Goal: Information Seeking & Learning: Learn about a topic

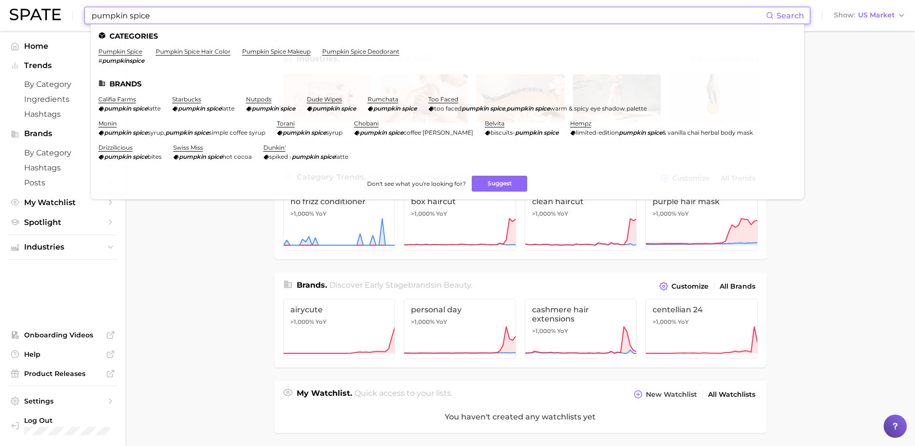
drag, startPoint x: 226, startPoint y: 17, endPoint x: 79, endPoint y: 17, distance: 147.6
click at [79, 17] on div "pumpkin spice Search Categories pumpkin spice # pumpkinspice pumpkin spice hair…" at bounding box center [458, 15] width 896 height 31
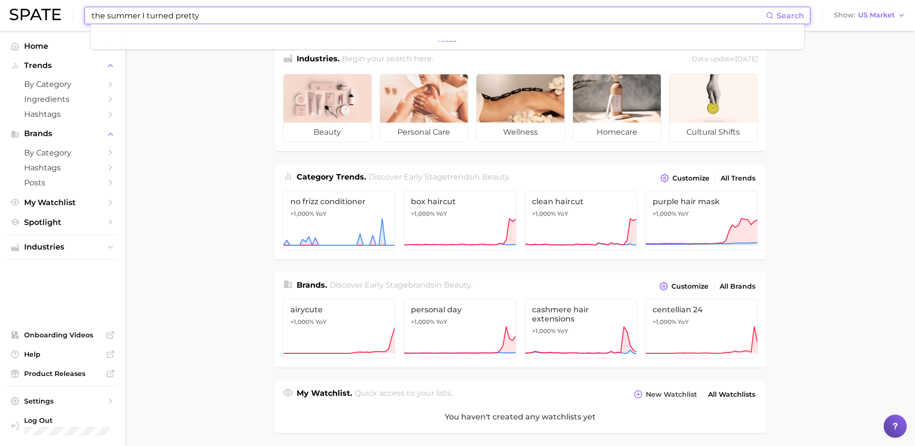
type input "the summer I turned pretty"
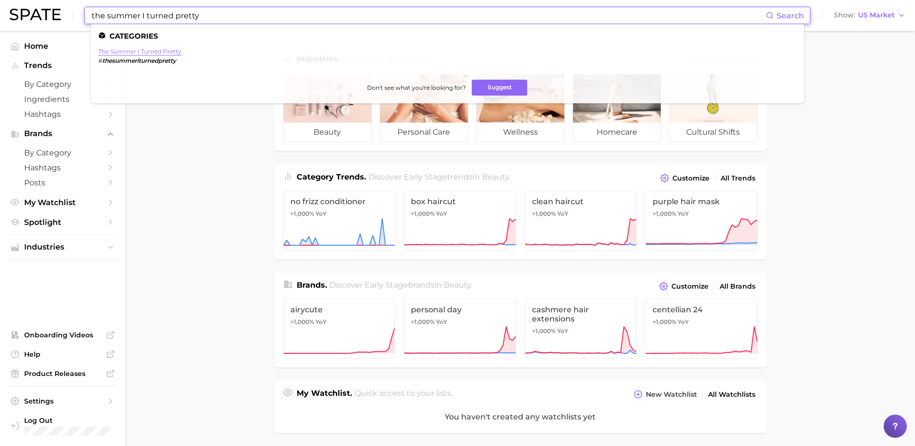
click at [115, 53] on link "the summer i turned pretty" at bounding box center [139, 51] width 83 height 7
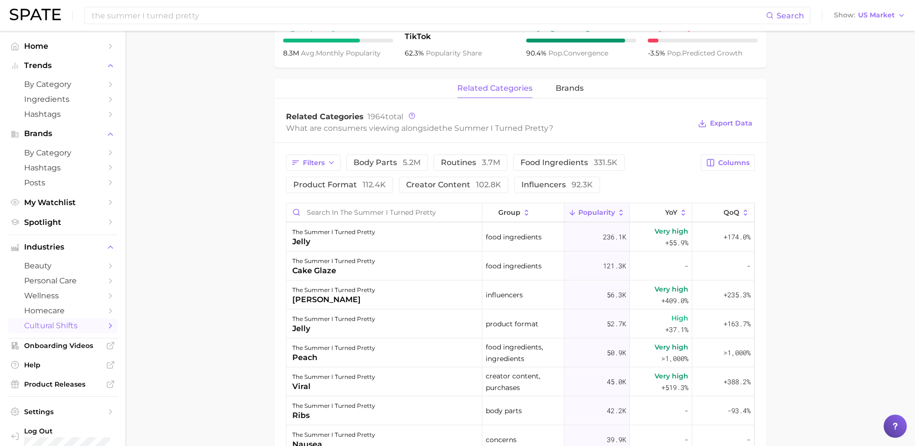
scroll to position [434, 0]
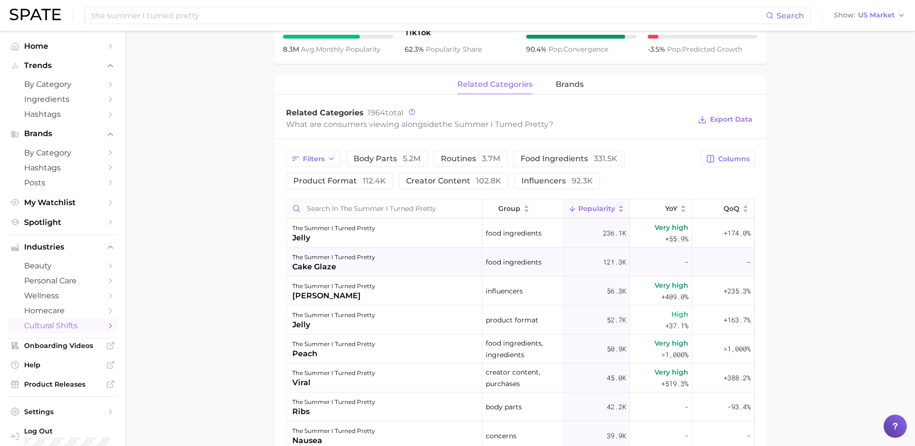
drag, startPoint x: 666, startPoint y: 222, endPoint x: 662, endPoint y: 265, distance: 43.6
click at [184, 235] on main "1. societal shifts & culture 2. pop culture 3. tv series 4. the summer i turned…" at bounding box center [520, 151] width 790 height 1108
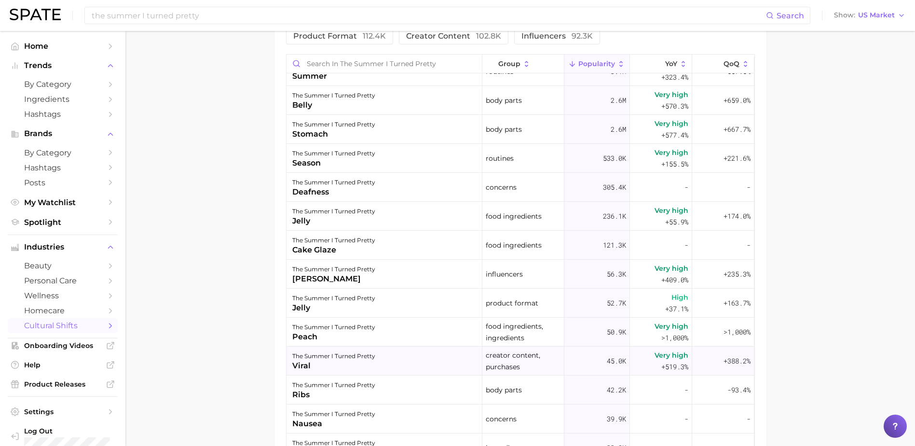
scroll to position [0, 0]
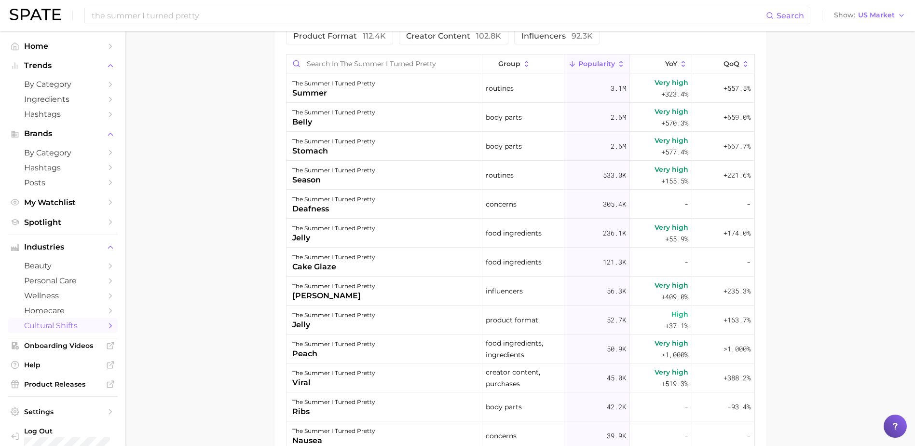
click at [595, 55] on button "Popularity" at bounding box center [598, 64] width 66 height 19
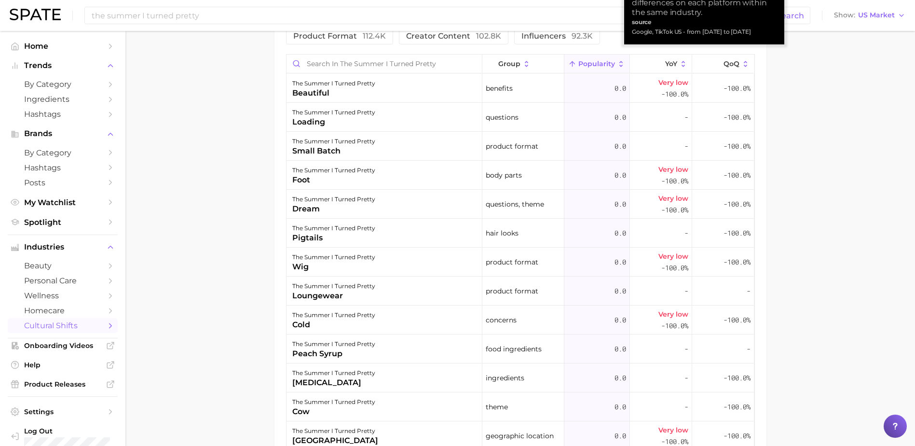
click at [597, 60] on span "Popularity" at bounding box center [596, 64] width 37 height 8
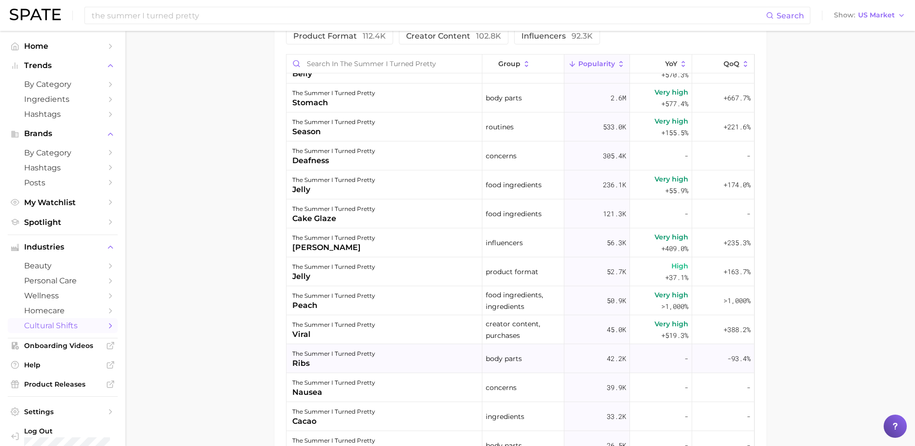
scroll to position [96, 0]
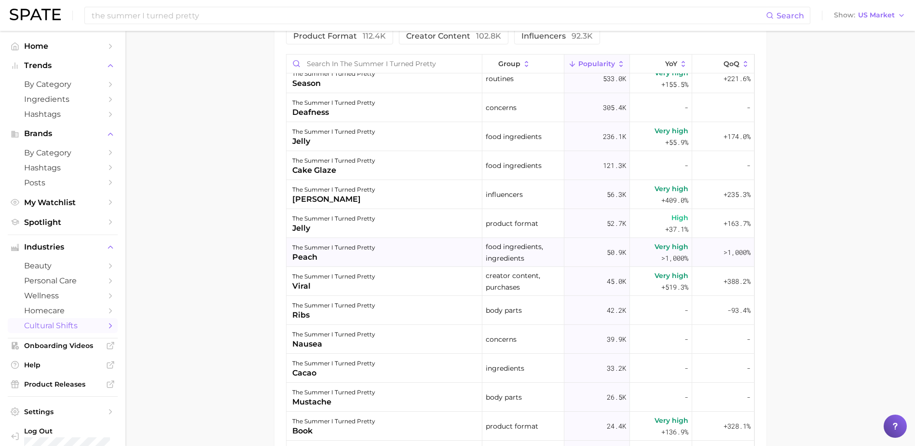
click at [665, 253] on span ">1,000%" at bounding box center [674, 257] width 27 height 9
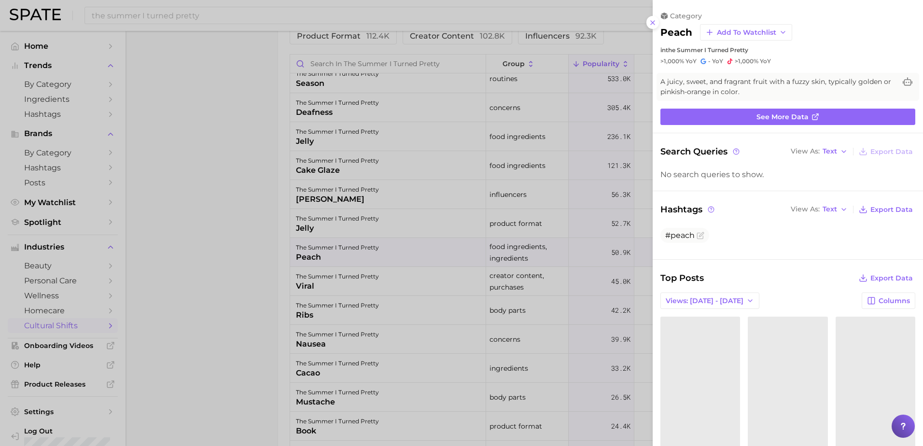
click at [207, 202] on div at bounding box center [461, 223] width 923 height 446
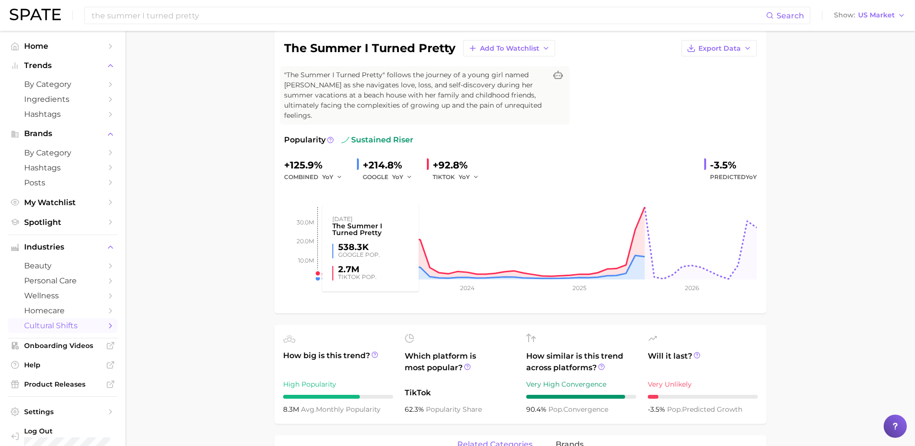
scroll to position [0, 0]
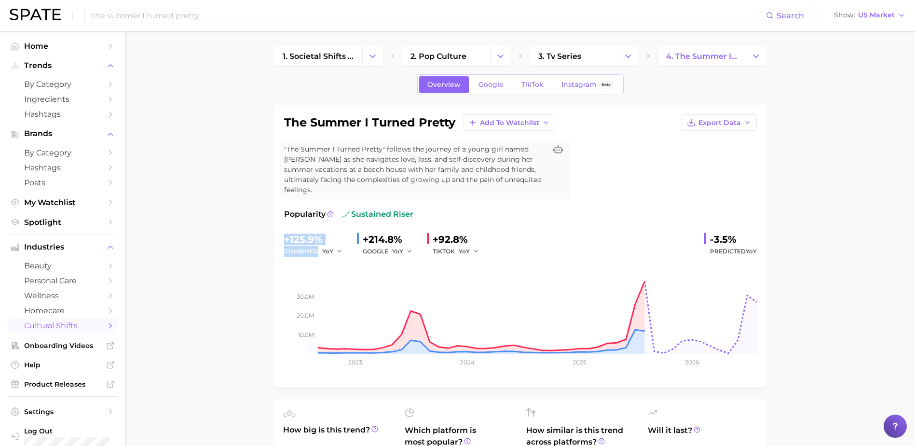
drag, startPoint x: 274, startPoint y: 227, endPoint x: 343, endPoint y: 239, distance: 70.1
drag, startPoint x: 343, startPoint y: 239, endPoint x: 305, endPoint y: 231, distance: 38.5
copy div "+125.9% combined"
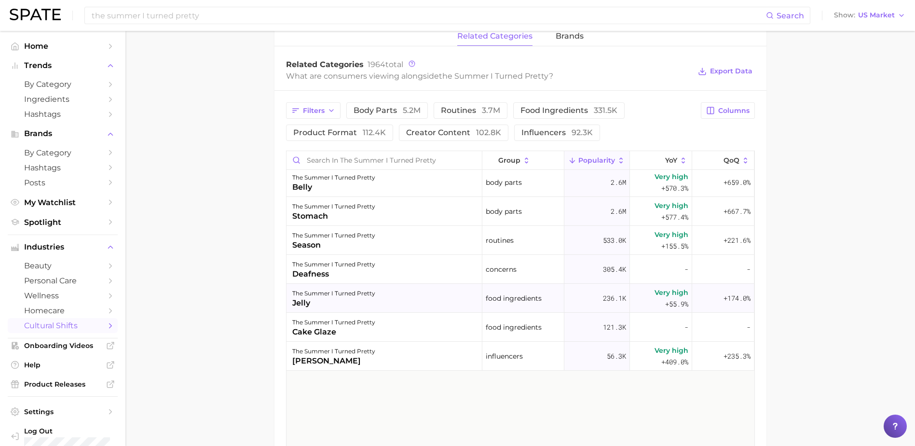
scroll to position [48, 0]
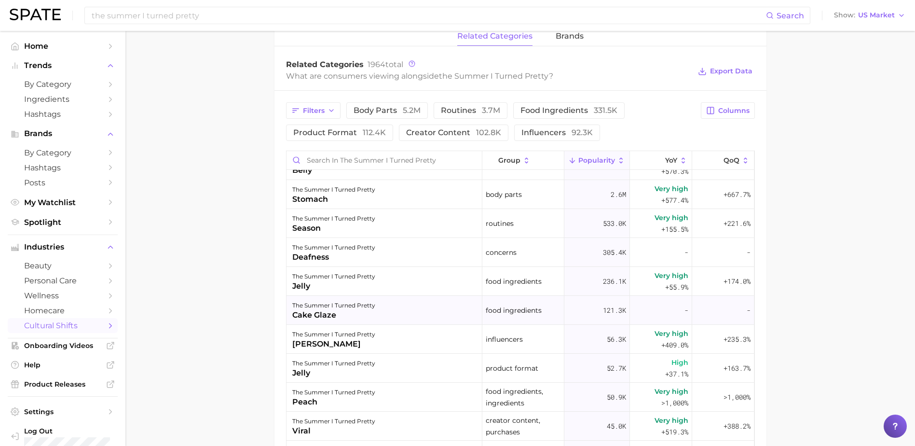
drag, startPoint x: 580, startPoint y: 301, endPoint x: 618, endPoint y: 298, distance: 37.8
click at [618, 298] on div "121.3k" at bounding box center [598, 310] width 66 height 29
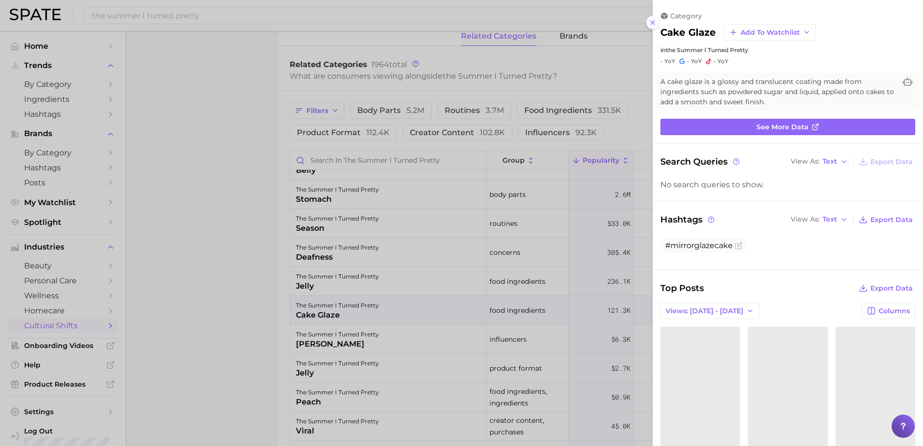
click at [650, 17] on button at bounding box center [652, 22] width 13 height 13
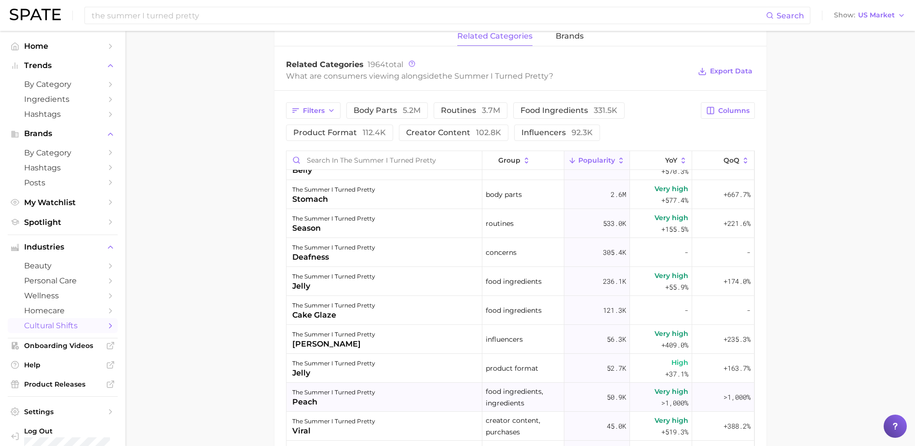
drag, startPoint x: 642, startPoint y: 379, endPoint x: 671, endPoint y: 390, distance: 30.4
click at [671, 390] on div "Very high >1,000%" at bounding box center [661, 397] width 62 height 29
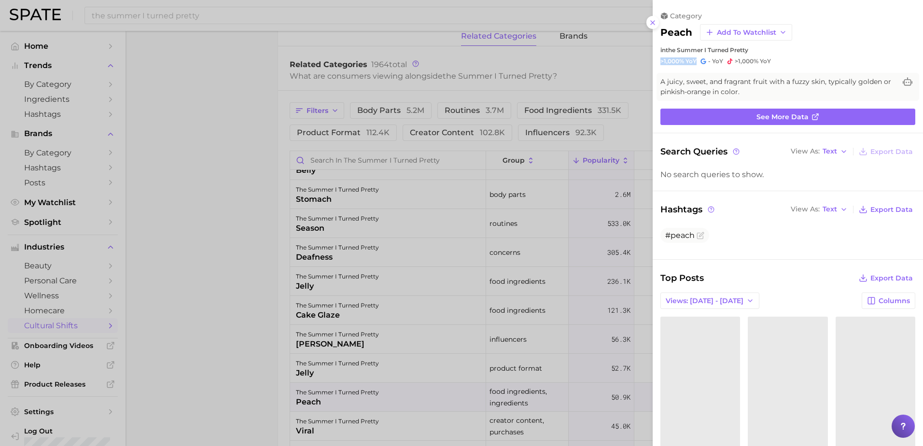
drag, startPoint x: 697, startPoint y: 61, endPoint x: 659, endPoint y: 63, distance: 38.2
click at [659, 63] on div "category peach Add to Watchlist in the summer i turned pretty >1,000% YoY - YoY…" at bounding box center [787, 39] width 270 height 54
click at [509, 255] on div at bounding box center [461, 223] width 923 height 446
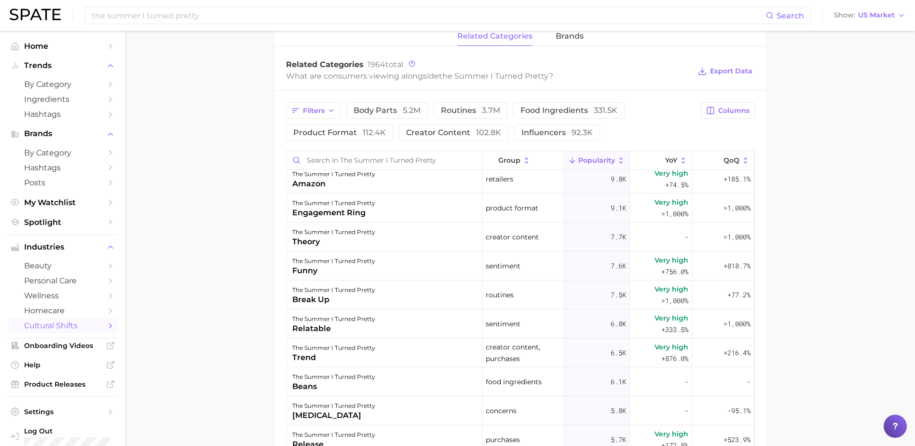
scroll to position [965, 0]
